Goal: Task Accomplishment & Management: Manage account settings

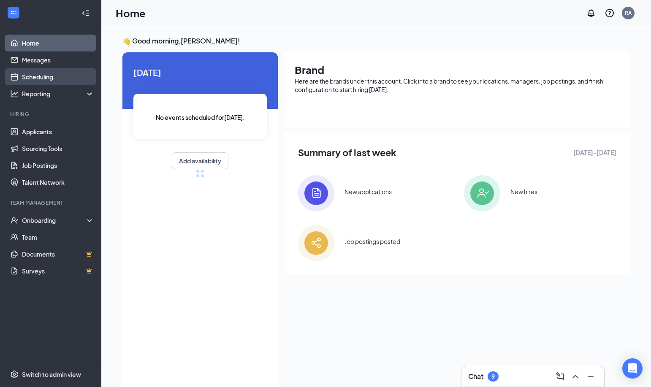
click at [62, 73] on link "Scheduling" at bounding box center [58, 76] width 72 height 17
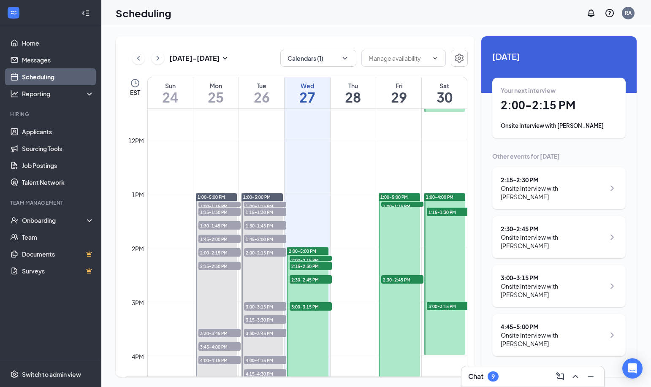
scroll to position [653, 0]
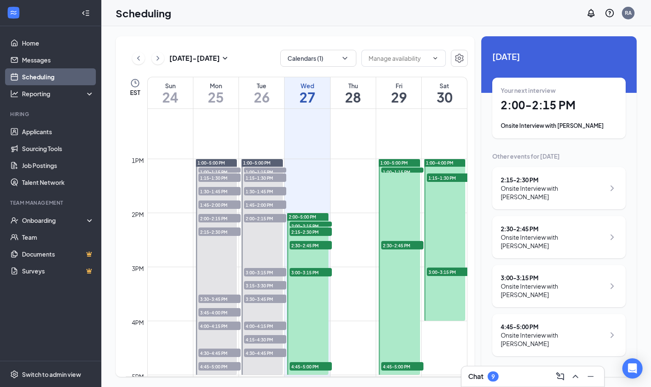
click at [309, 224] on span "2:00-2:15 PM" at bounding box center [311, 226] width 42 height 8
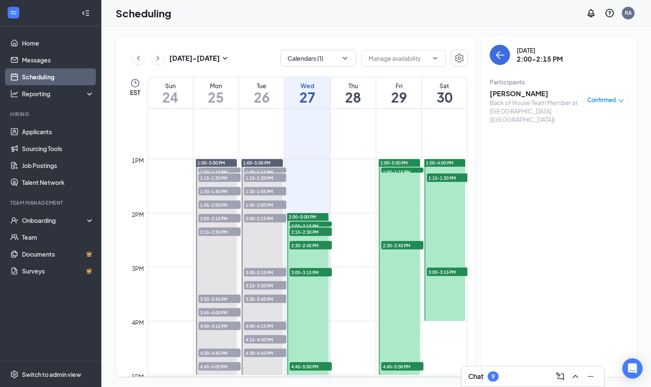
click at [324, 225] on span "2:00-2:15 PM" at bounding box center [311, 226] width 42 height 8
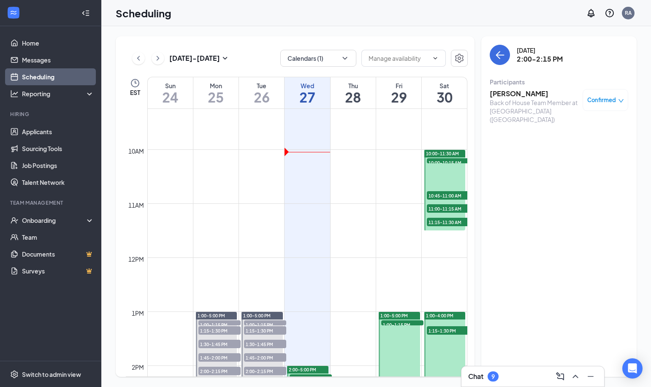
scroll to position [592, 0]
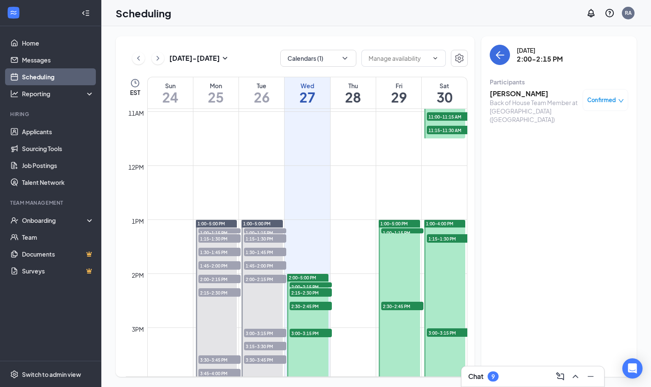
click at [317, 286] on span "2:00-2:15 PM" at bounding box center [311, 287] width 42 height 8
click at [321, 293] on span "2:15-2:30 PM" at bounding box center [311, 292] width 42 height 8
click at [318, 307] on span "2:30-2:45 PM" at bounding box center [311, 306] width 42 height 8
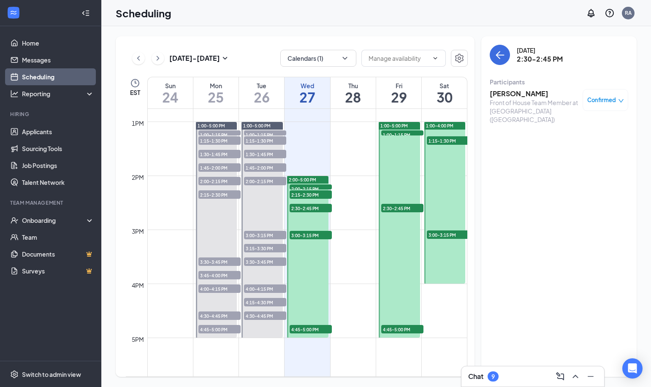
scroll to position [691, 0]
click at [313, 231] on span "3:00-3:15 PM" at bounding box center [311, 234] width 42 height 8
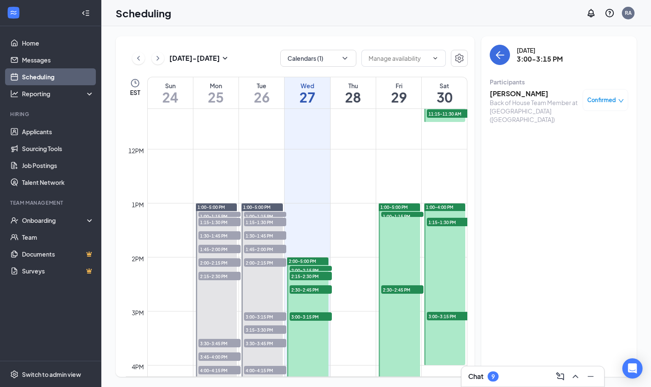
scroll to position [613, 0]
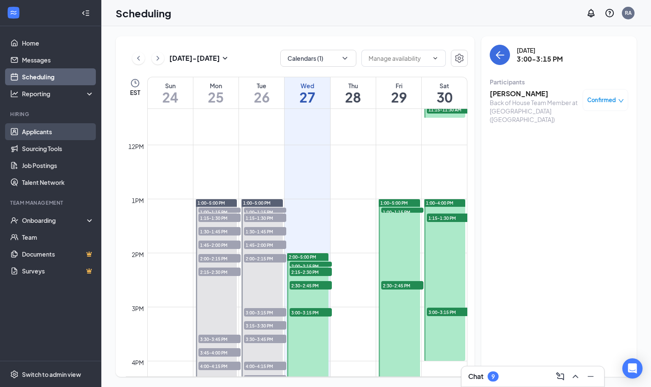
click at [66, 133] on link "Applicants" at bounding box center [58, 131] width 72 height 17
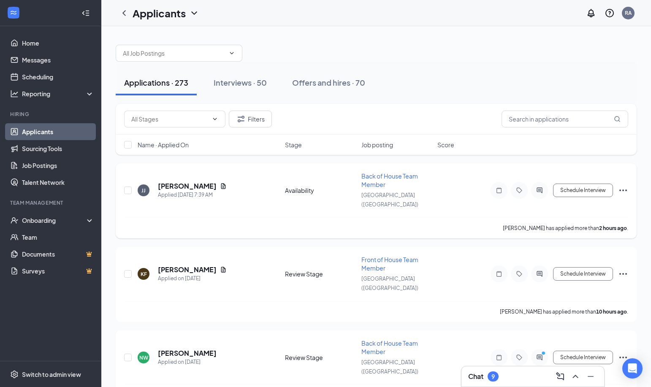
click at [393, 175] on span "Back of House Team Member" at bounding box center [390, 180] width 57 height 16
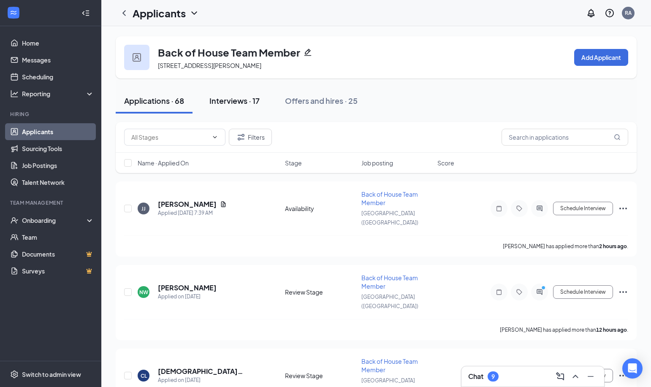
click at [238, 105] on div "Interviews · 17" at bounding box center [235, 100] width 50 height 11
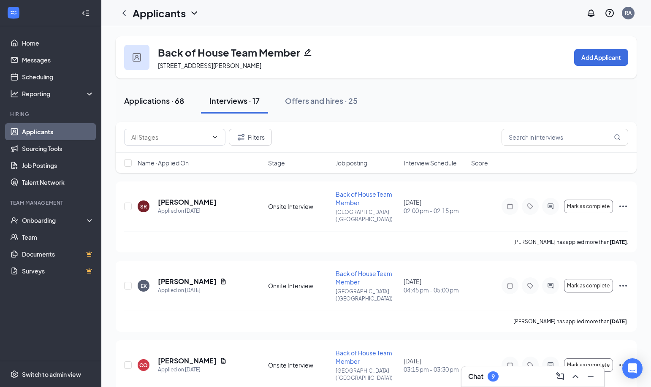
click at [163, 103] on div "Applications · 68" at bounding box center [154, 100] width 60 height 11
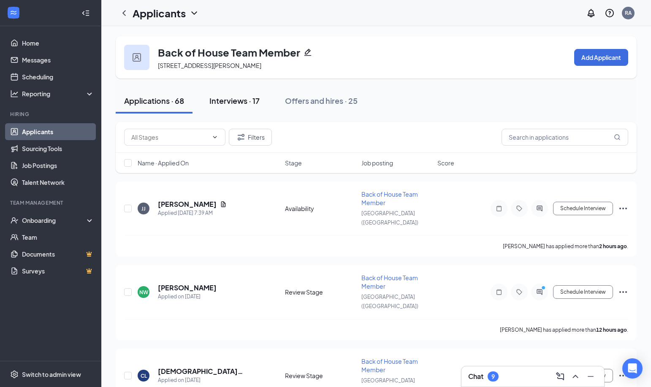
click at [236, 104] on div "Interviews · 17" at bounding box center [235, 100] width 50 height 11
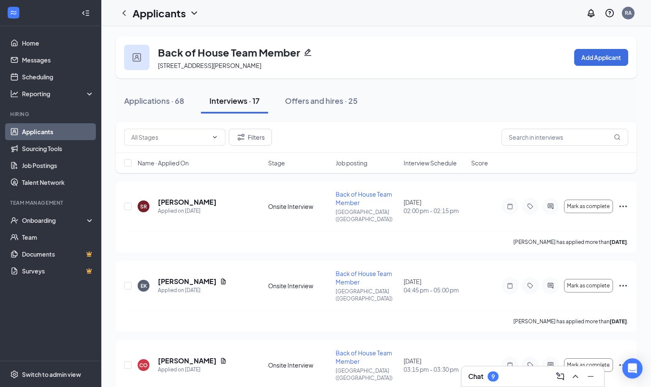
click at [435, 164] on span "Interview Schedule" at bounding box center [430, 163] width 53 height 8
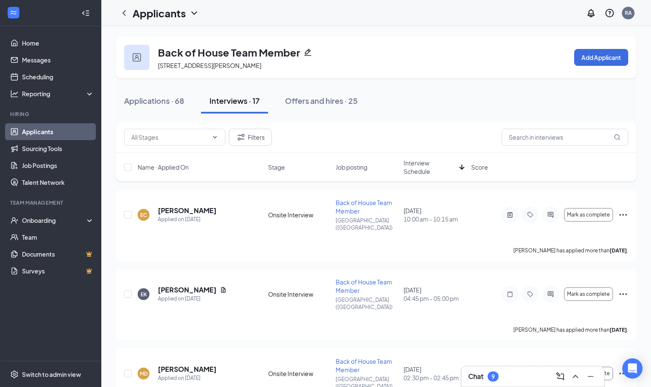
click at [432, 166] on span "Interview Schedule" at bounding box center [430, 167] width 52 height 17
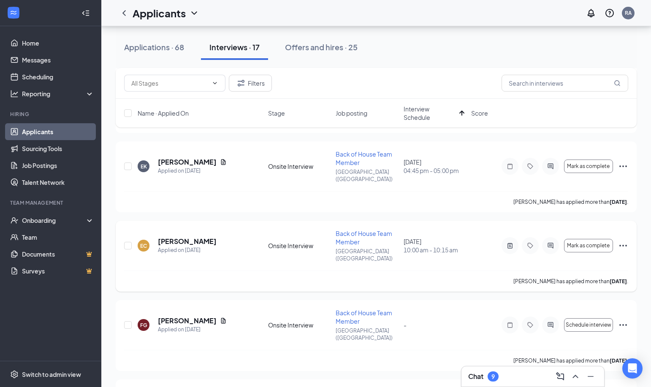
scroll to position [570, 0]
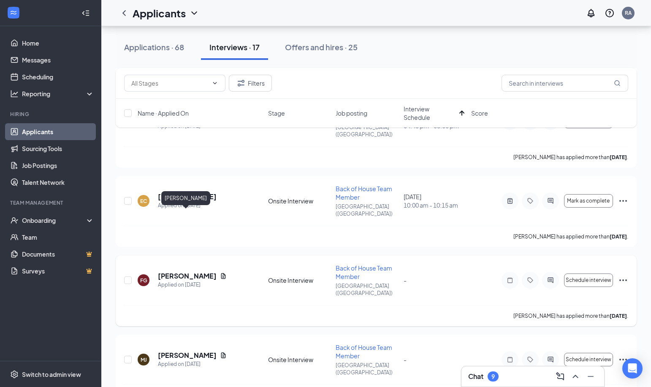
click at [196, 272] on h5 "[PERSON_NAME]" at bounding box center [187, 276] width 59 height 9
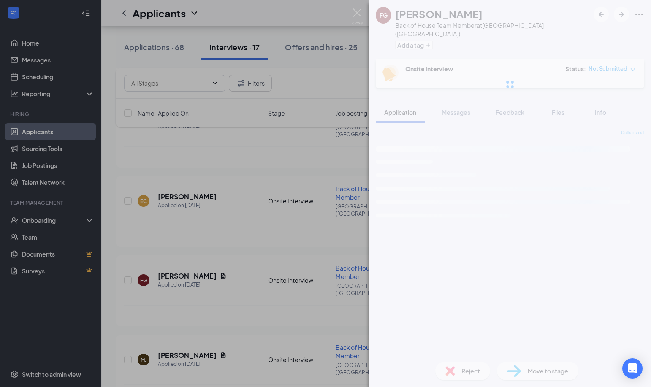
drag, startPoint x: 347, startPoint y: 86, endPoint x: 429, endPoint y: 72, distance: 82.6
click at [411, 71] on div "FG [PERSON_NAME] Back of House Team Member at [GEOGRAPHIC_DATA] ([GEOGRAPHIC_DA…" at bounding box center [325, 193] width 651 height 387
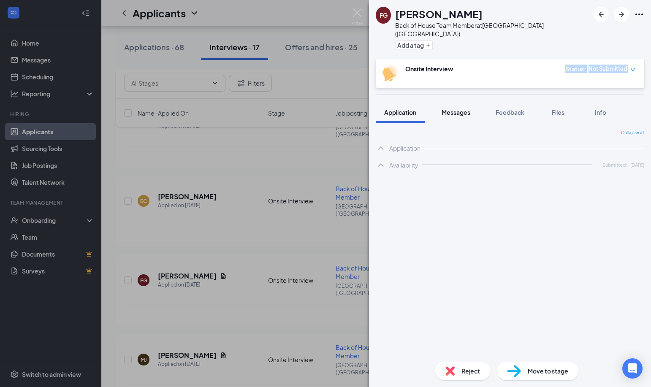
click at [471, 109] on span "Messages" at bounding box center [456, 113] width 29 height 8
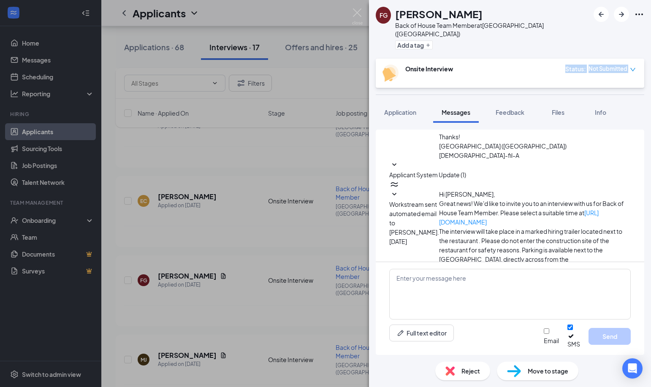
scroll to position [69, 0]
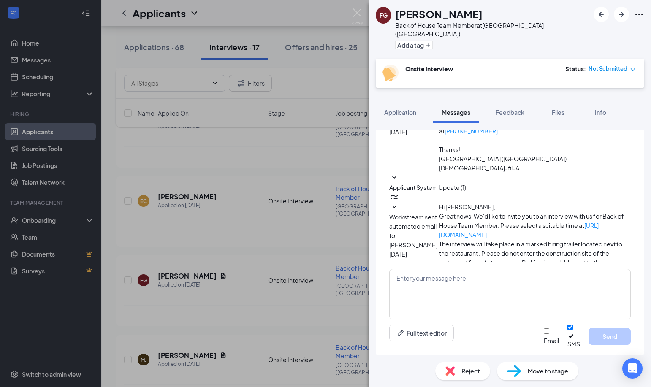
click at [439, 213] on span "Workstream sent automated email to [PERSON_NAME]." at bounding box center [414, 230] width 50 height 35
click at [333, 199] on div "FG [PERSON_NAME] Back of House Team Member at [GEOGRAPHIC_DATA] ([GEOGRAPHIC_DA…" at bounding box center [325, 193] width 651 height 387
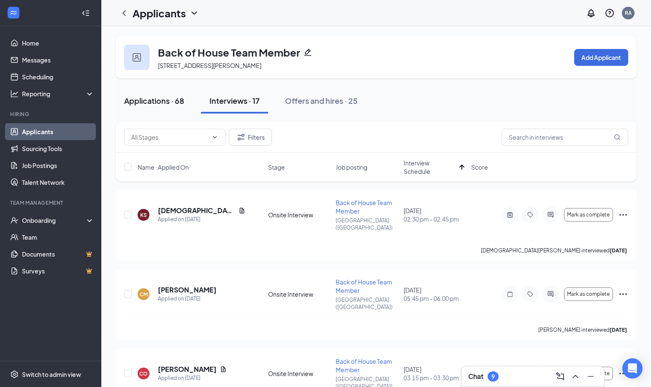
click at [176, 97] on div "Applications · 68" at bounding box center [154, 100] width 60 height 11
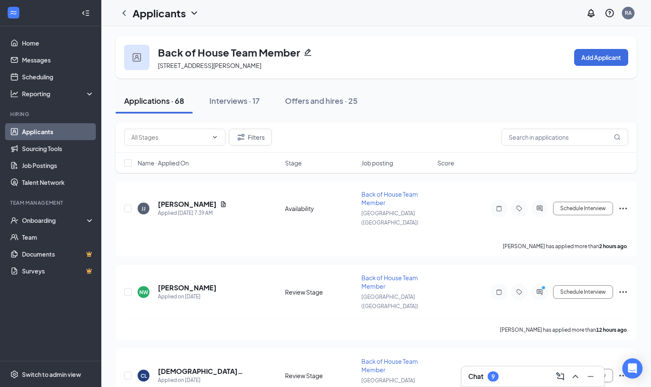
click at [501, 376] on div "Chat 9" at bounding box center [532, 377] width 129 height 14
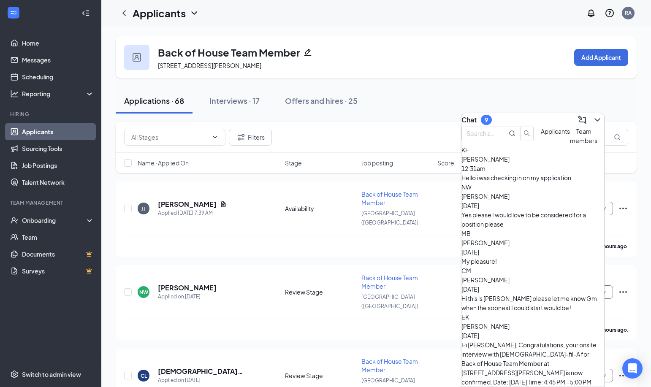
click at [403, 112] on div "Applications · 68 Interviews · 17 Offers and hires · 25" at bounding box center [376, 100] width 521 height 25
click at [542, 223] on div "Yes please I would love to be considered for a position please" at bounding box center [533, 219] width 143 height 19
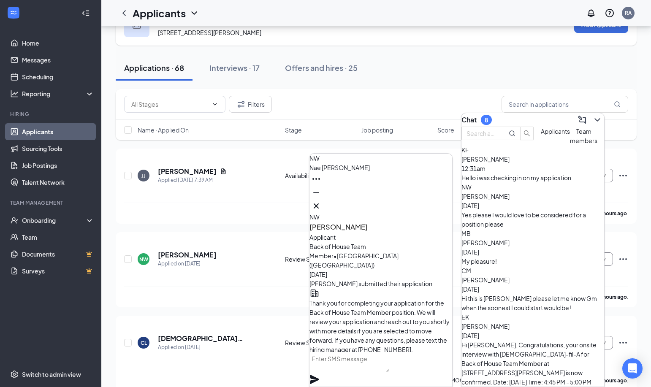
scroll to position [-163, 0]
click at [321, 206] on icon "Cross" at bounding box center [316, 206] width 10 height 10
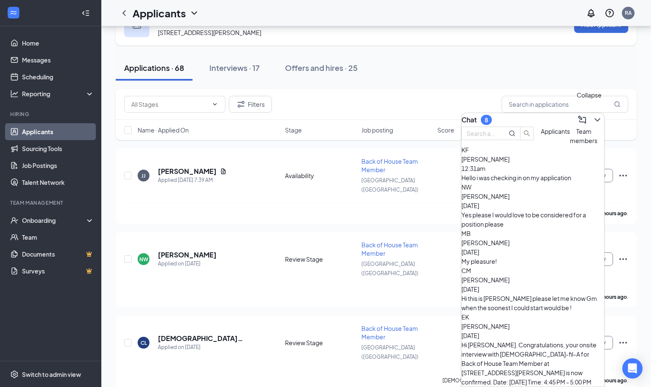
click at [593, 117] on icon "ChevronDown" at bounding box center [598, 120] width 10 height 10
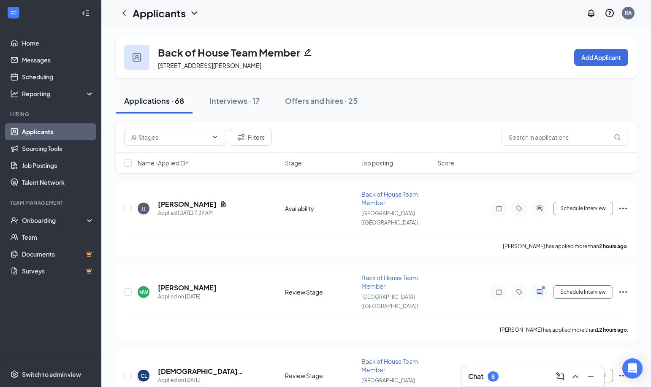
scroll to position [0, 0]
click at [177, 201] on h5 "[PERSON_NAME]" at bounding box center [187, 204] width 59 height 9
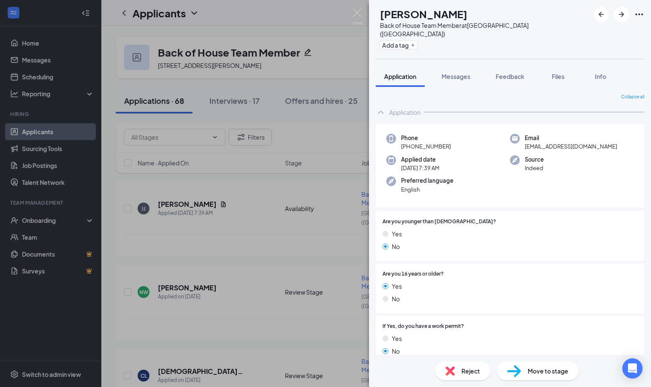
click at [149, 236] on div "[PERSON_NAME] [PERSON_NAME] Back of House Team Member at [GEOGRAPHIC_DATA] ([GE…" at bounding box center [325, 193] width 651 height 387
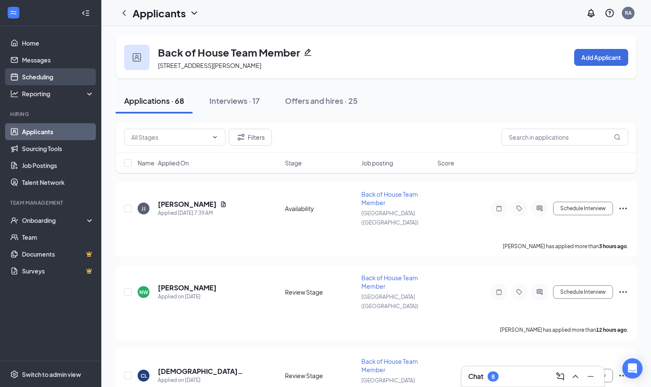
click at [46, 79] on link "Scheduling" at bounding box center [58, 76] width 72 height 17
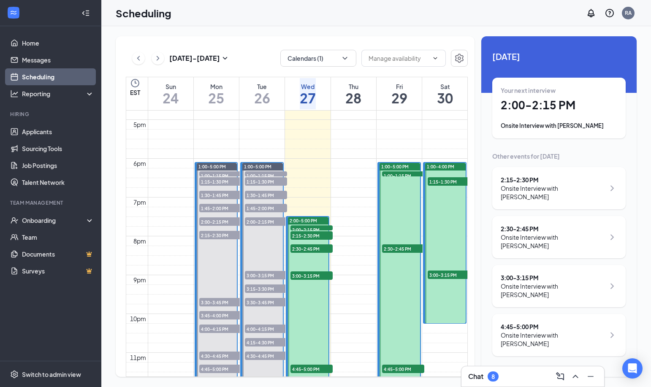
scroll to position [651, 0]
click at [54, 133] on link "Applicants" at bounding box center [58, 131] width 72 height 17
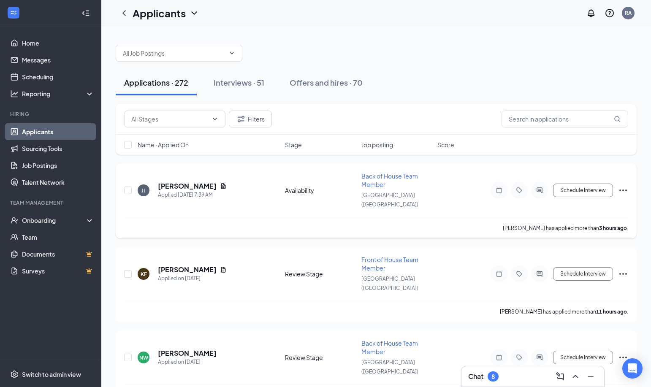
click at [384, 177] on span "Back of House Team Member" at bounding box center [390, 180] width 57 height 16
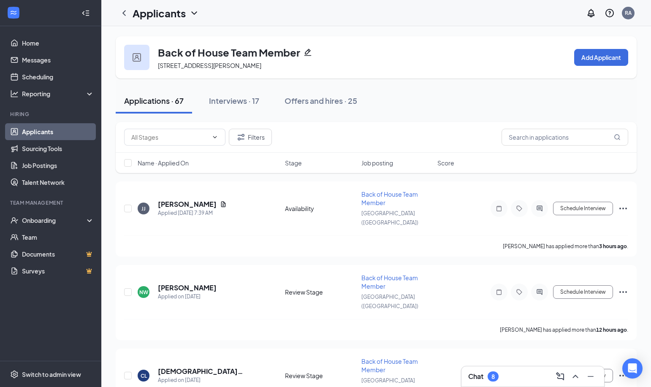
click at [177, 164] on span "Name · Applied On" at bounding box center [163, 163] width 51 height 8
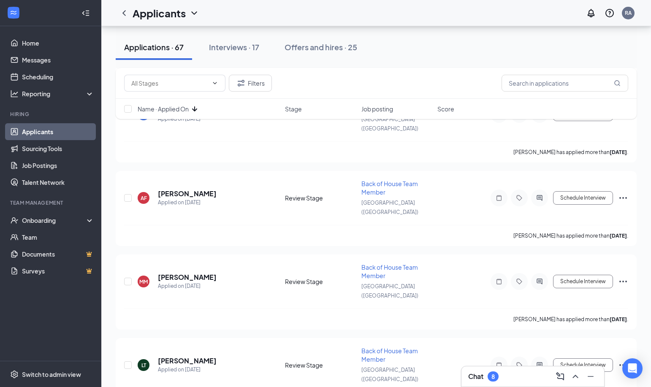
scroll to position [945, 0]
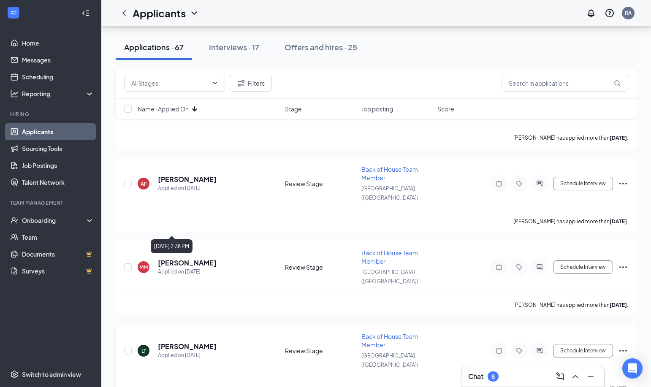
click at [188, 342] on h5 "[PERSON_NAME]" at bounding box center [187, 346] width 59 height 9
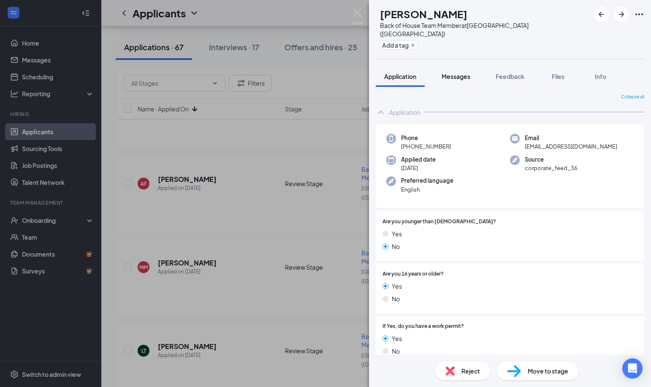
click at [462, 73] on span "Messages" at bounding box center [456, 77] width 29 height 8
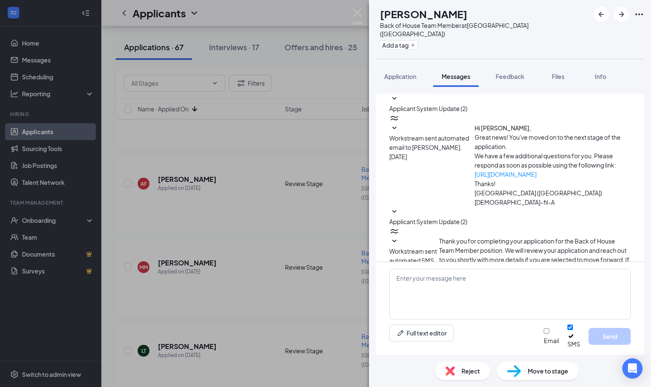
click at [238, 223] on div "LT [PERSON_NAME] Back of House Team Member at [GEOGRAPHIC_DATA] ([GEOGRAPHIC_DA…" at bounding box center [325, 193] width 651 height 387
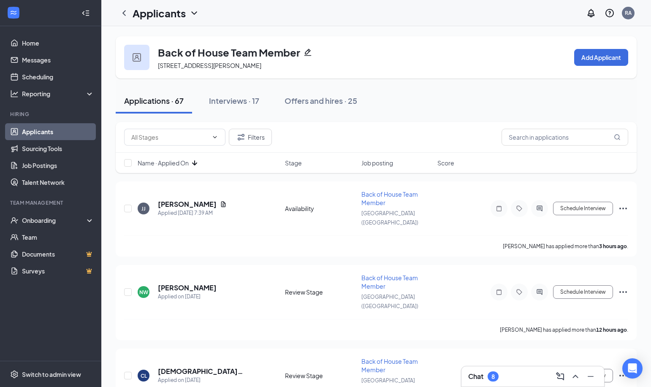
click at [480, 88] on div "Applications · 67 Interviews · 17 Offers and hires · 25" at bounding box center [376, 101] width 521 height 42
click at [172, 200] on h5 "[PERSON_NAME]" at bounding box center [187, 204] width 59 height 9
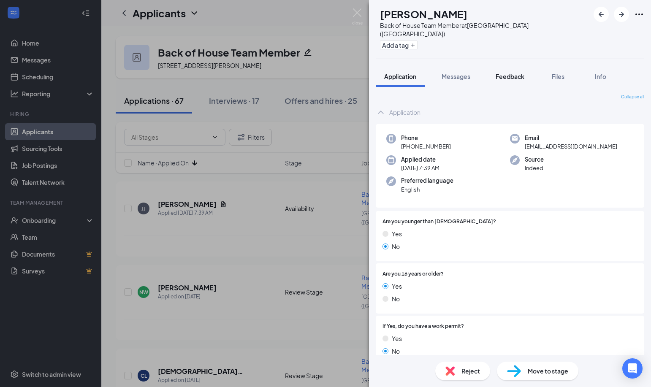
click at [519, 73] on span "Feedback" at bounding box center [510, 77] width 29 height 8
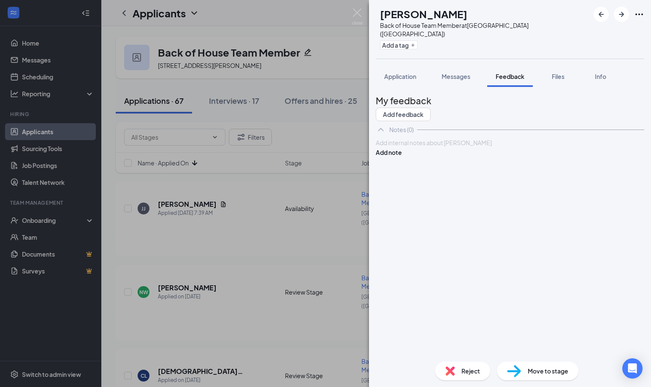
click at [438, 147] on div at bounding box center [510, 143] width 268 height 9
click at [335, 179] on div "[PERSON_NAME] [PERSON_NAME] Back of House Team Member at [GEOGRAPHIC_DATA] ([GE…" at bounding box center [325, 193] width 651 height 387
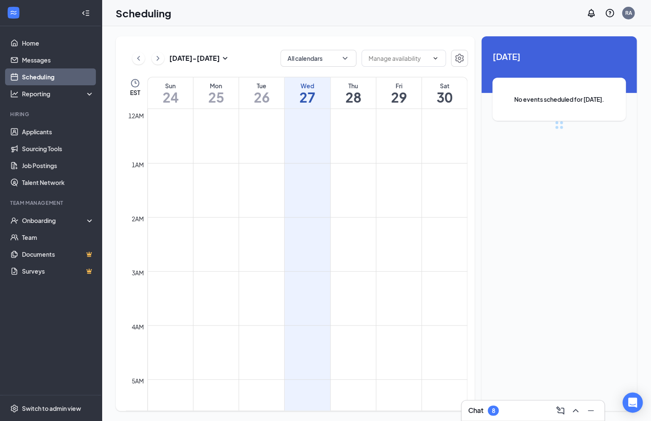
scroll to position [415, 0]
